Goal: Information Seeking & Learning: Learn about a topic

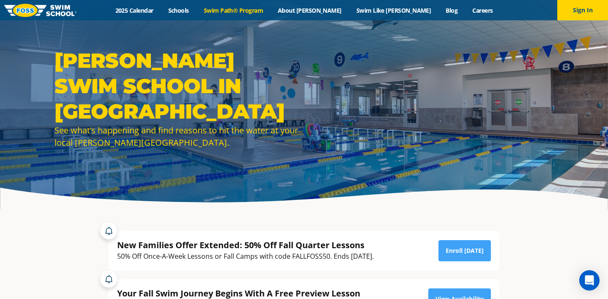
click at [268, 7] on link "Swim Path® Program" at bounding box center [233, 10] width 74 height 8
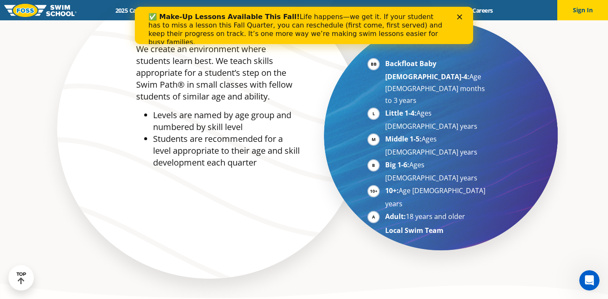
scroll to position [435, 0]
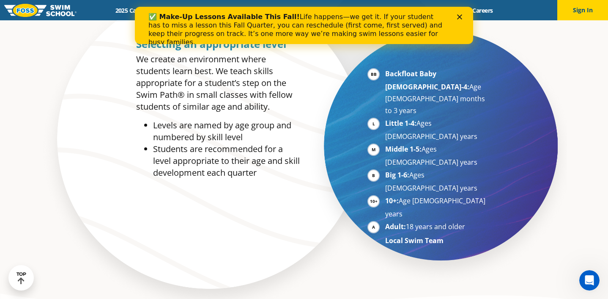
click at [459, 16] on polygon "Close" at bounding box center [459, 16] width 5 height 5
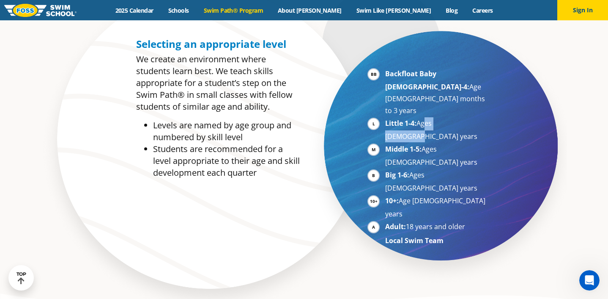
drag, startPoint x: 421, startPoint y: 98, endPoint x: 462, endPoint y: 98, distance: 40.6
click at [462, 117] on li "Little 1-4: Ages [DEMOGRAPHIC_DATA] years" at bounding box center [437, 129] width 104 height 25
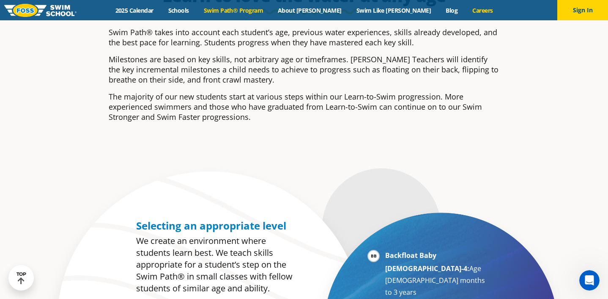
scroll to position [215, 0]
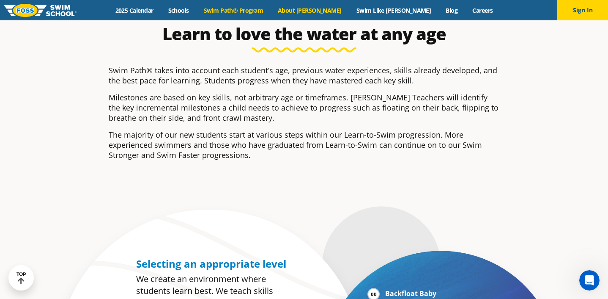
click at [333, 10] on link "About [PERSON_NAME]" at bounding box center [310, 10] width 79 height 8
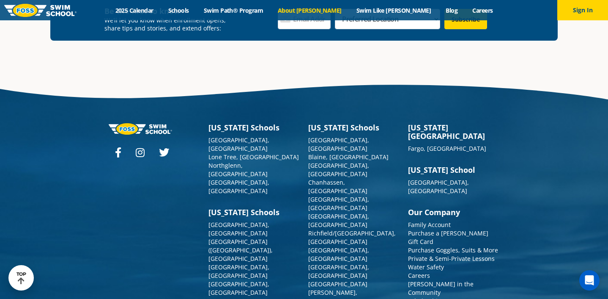
scroll to position [2228, 0]
